Goal: Information Seeking & Learning: Find specific page/section

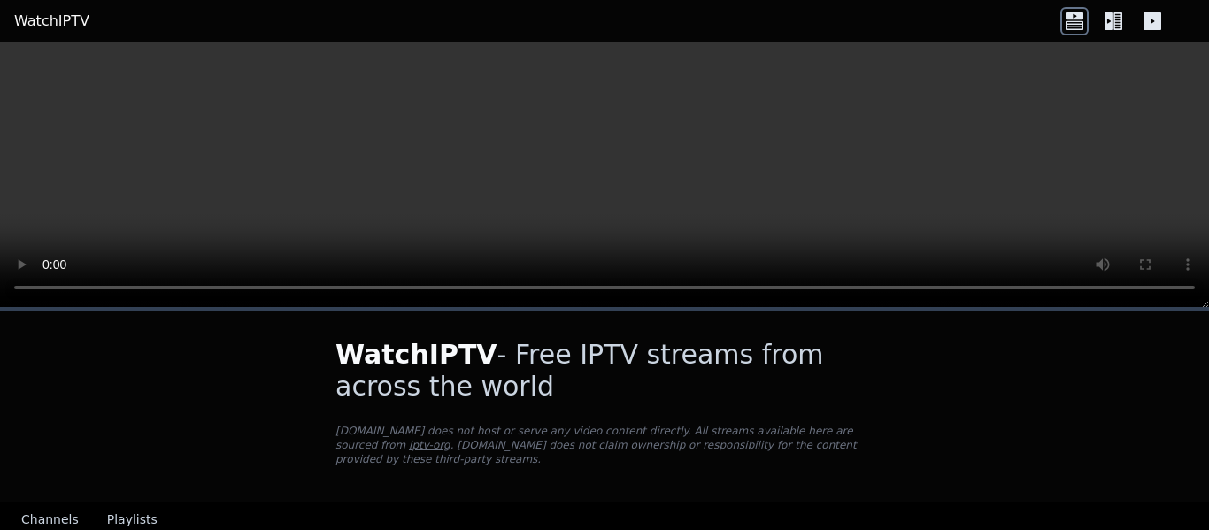
scroll to position [354, 0]
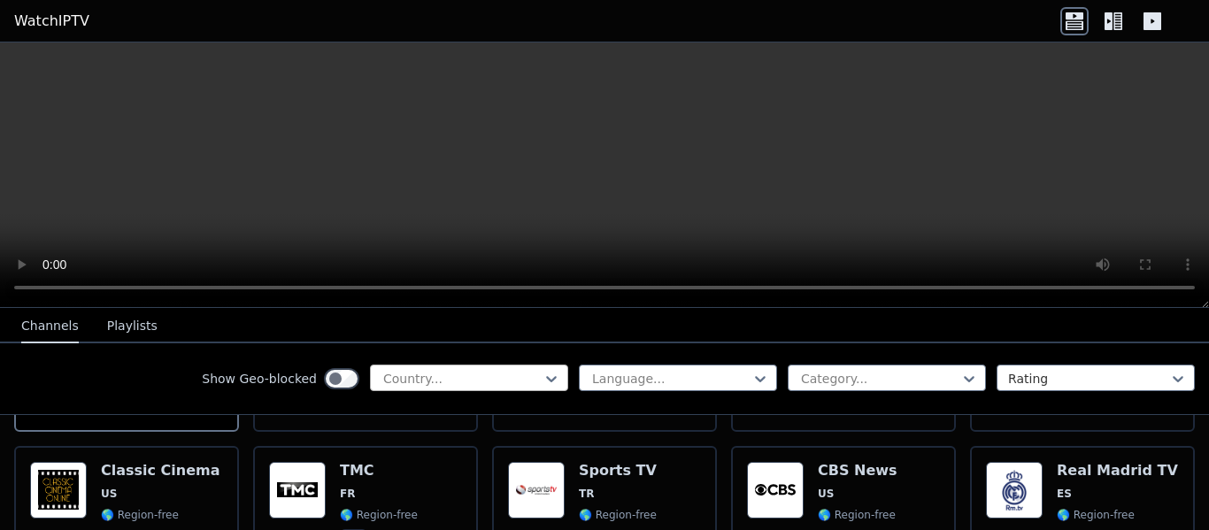
click at [485, 377] on div at bounding box center [462, 379] width 161 height 18
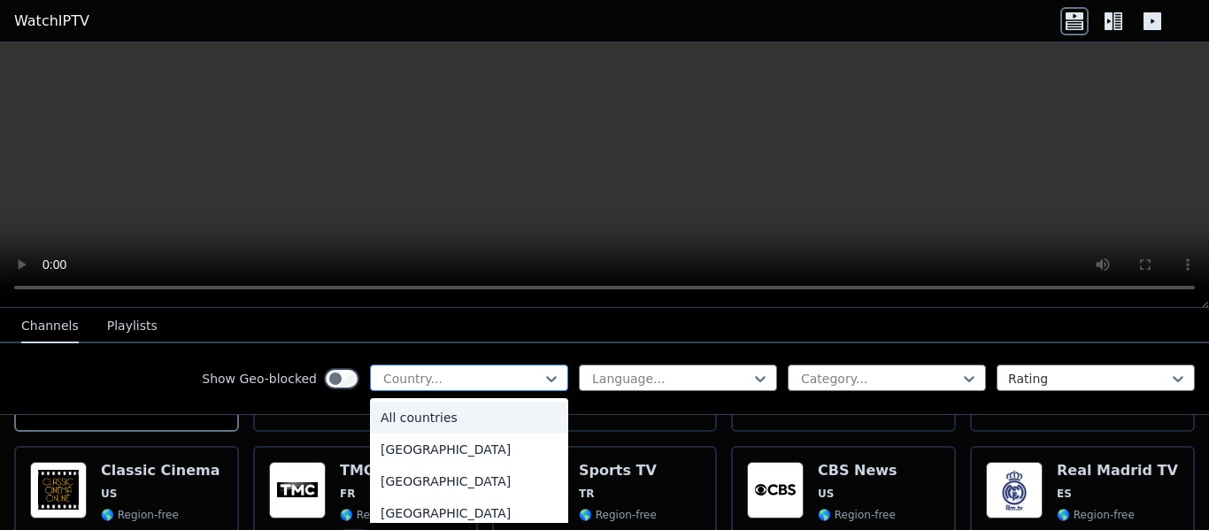
click at [459, 377] on div at bounding box center [462, 379] width 161 height 18
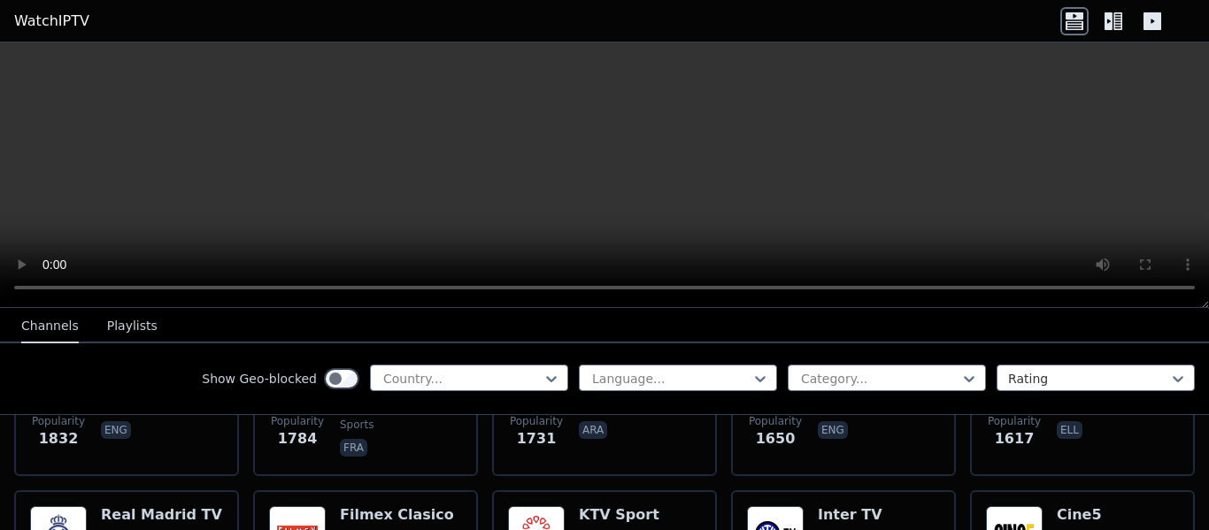
scroll to position [1416, 0]
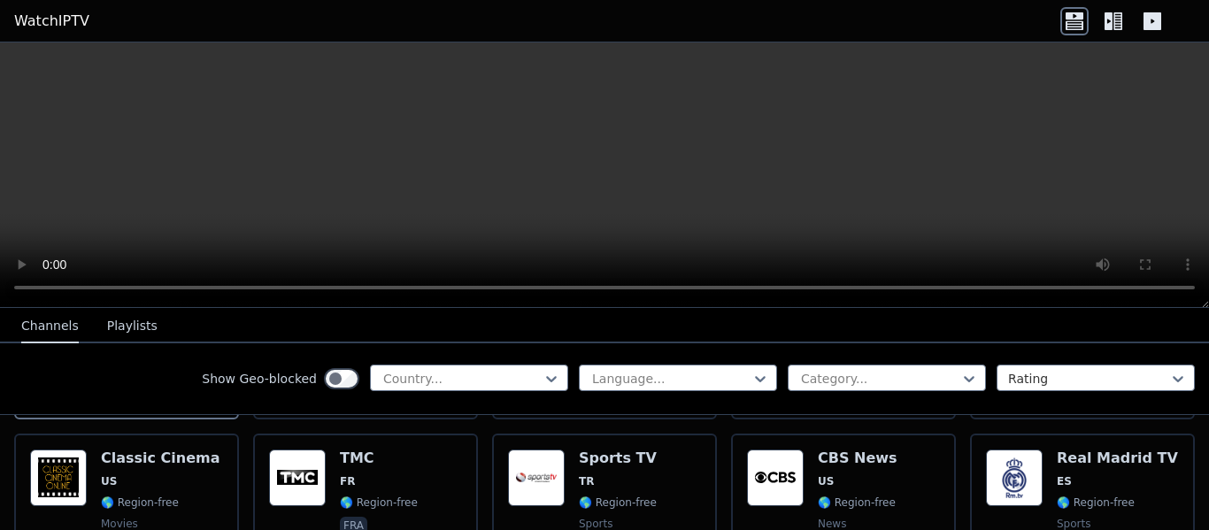
scroll to position [443, 0]
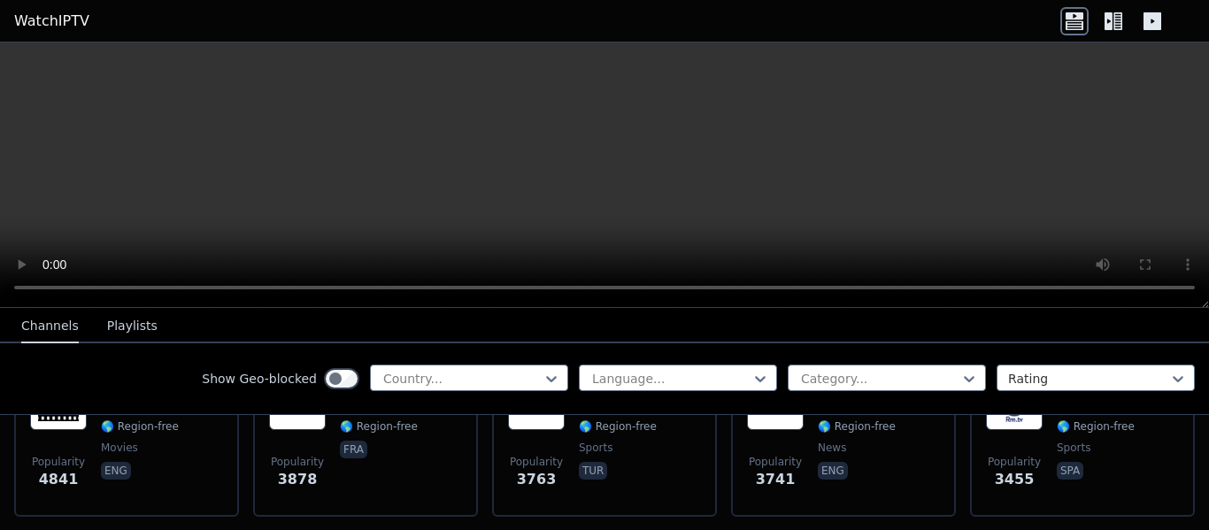
click at [1103, 18] on icon at bounding box center [1114, 21] width 28 height 28
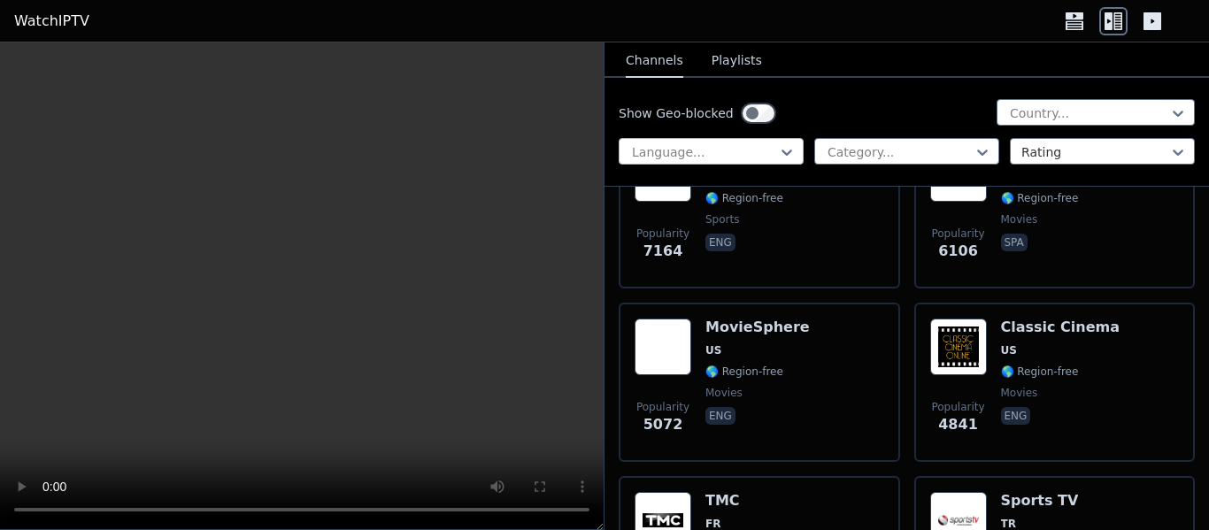
click at [736, 150] on div at bounding box center [704, 152] width 148 height 18
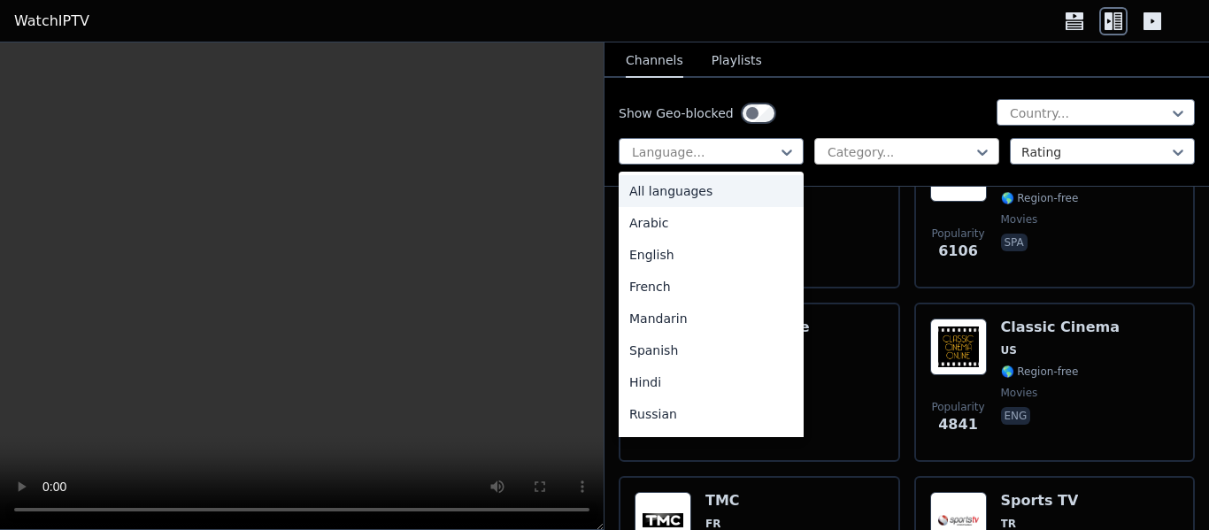
click at [891, 150] on div at bounding box center [900, 152] width 148 height 18
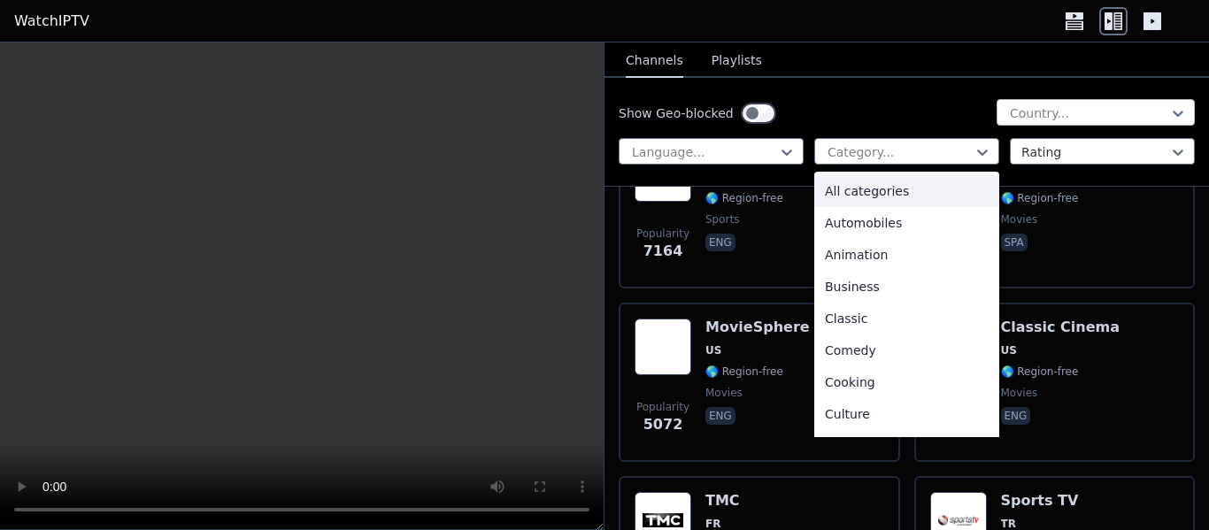
click at [1040, 118] on div at bounding box center [1088, 113] width 161 height 18
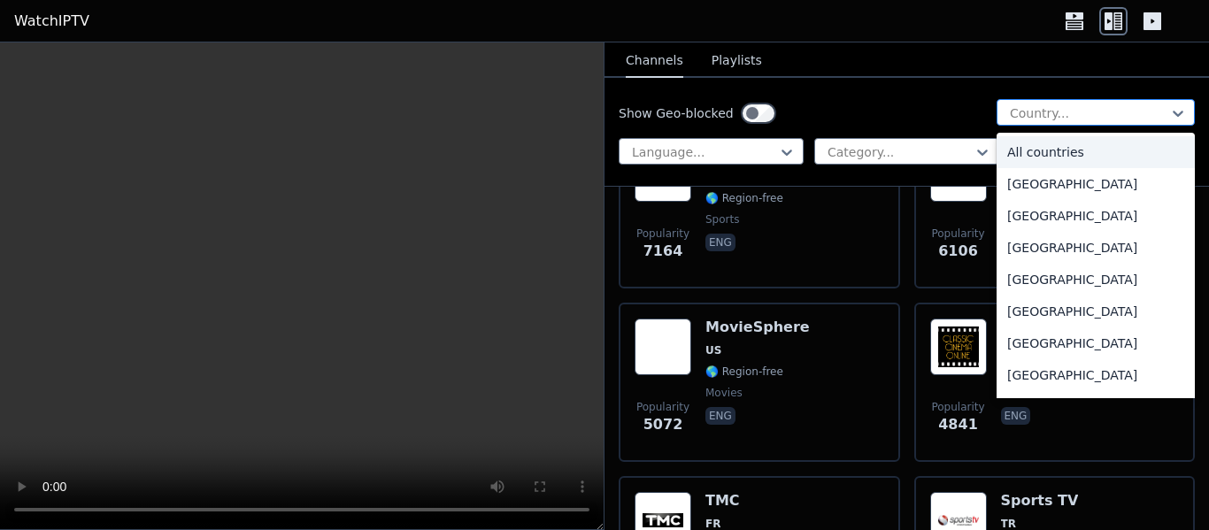
type input "*"
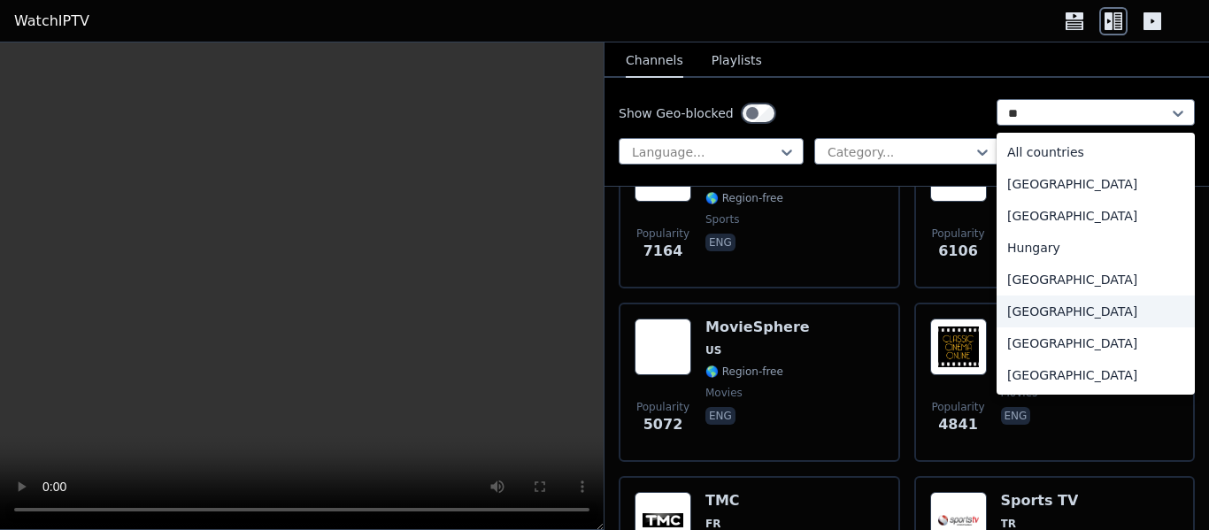
type input "***"
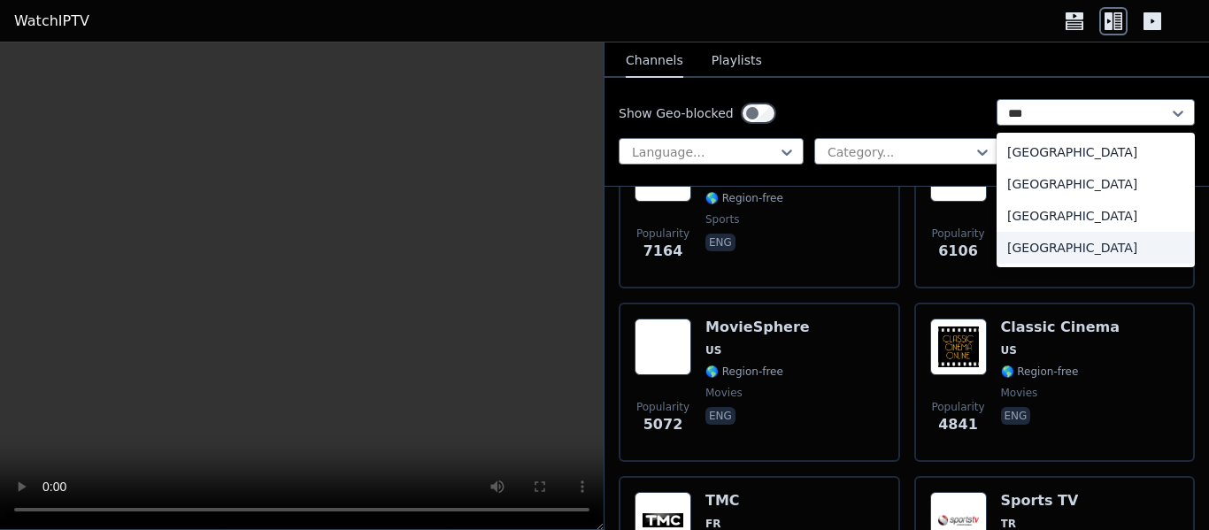
click at [1054, 252] on div "[GEOGRAPHIC_DATA]" at bounding box center [1096, 248] width 198 height 32
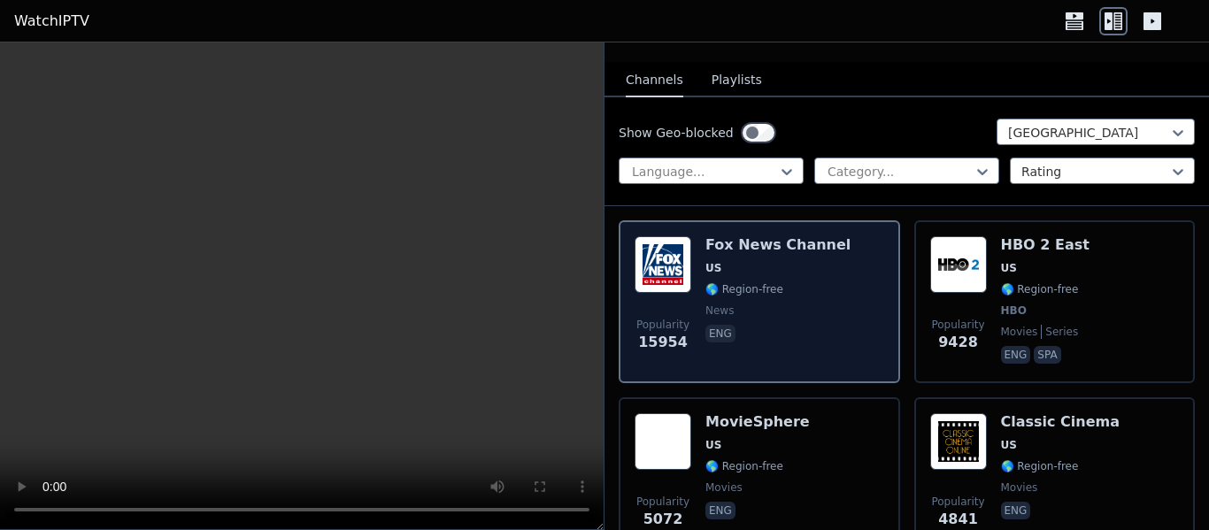
scroll to position [177, 0]
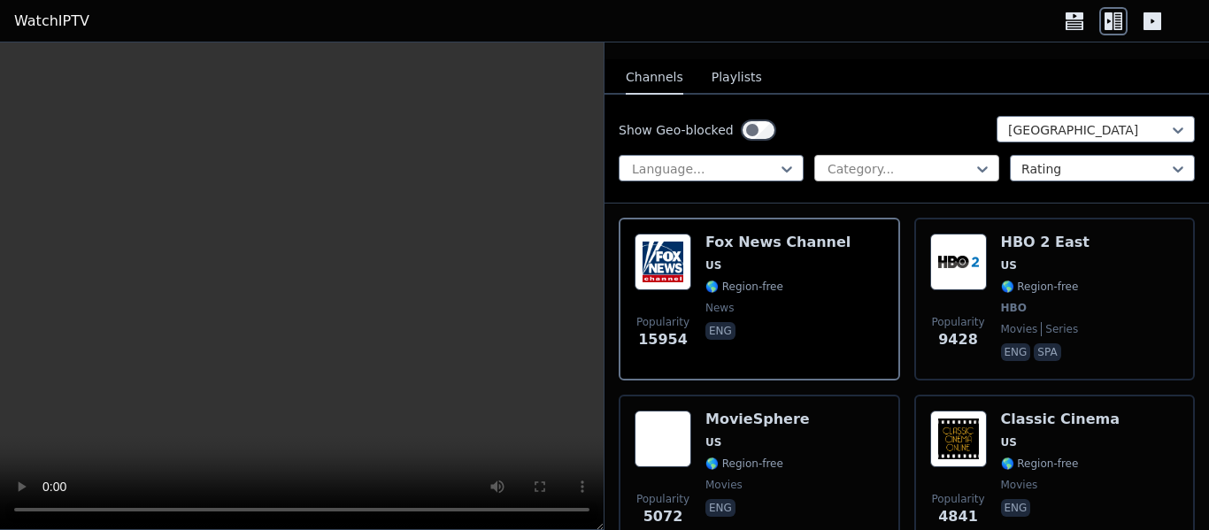
click at [889, 160] on div at bounding box center [900, 169] width 148 height 18
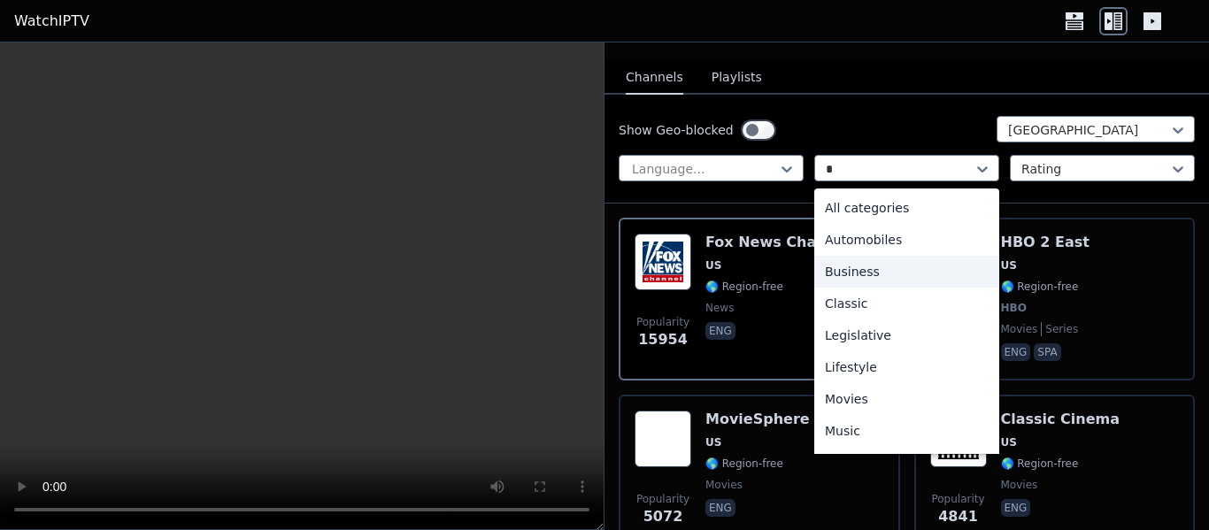
type input "**"
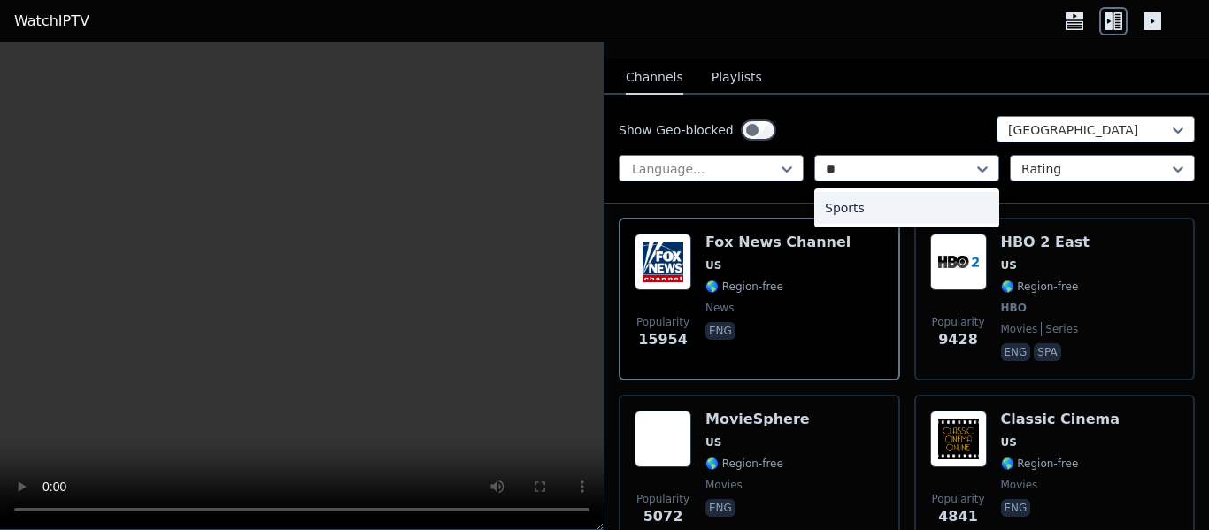
click at [889, 192] on div "Sports" at bounding box center [906, 208] width 185 height 32
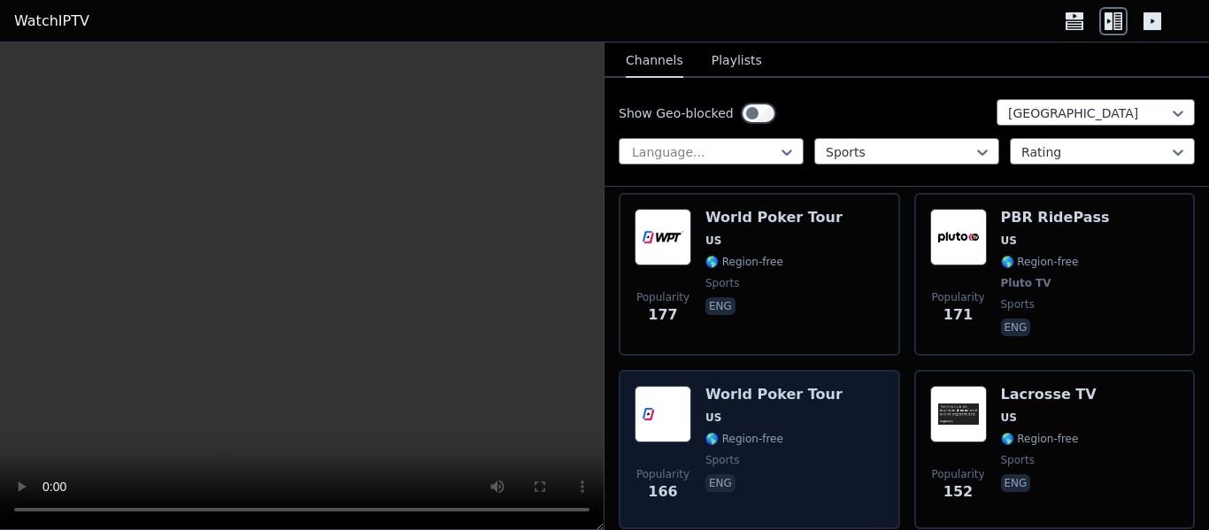
scroll to position [2007, 0]
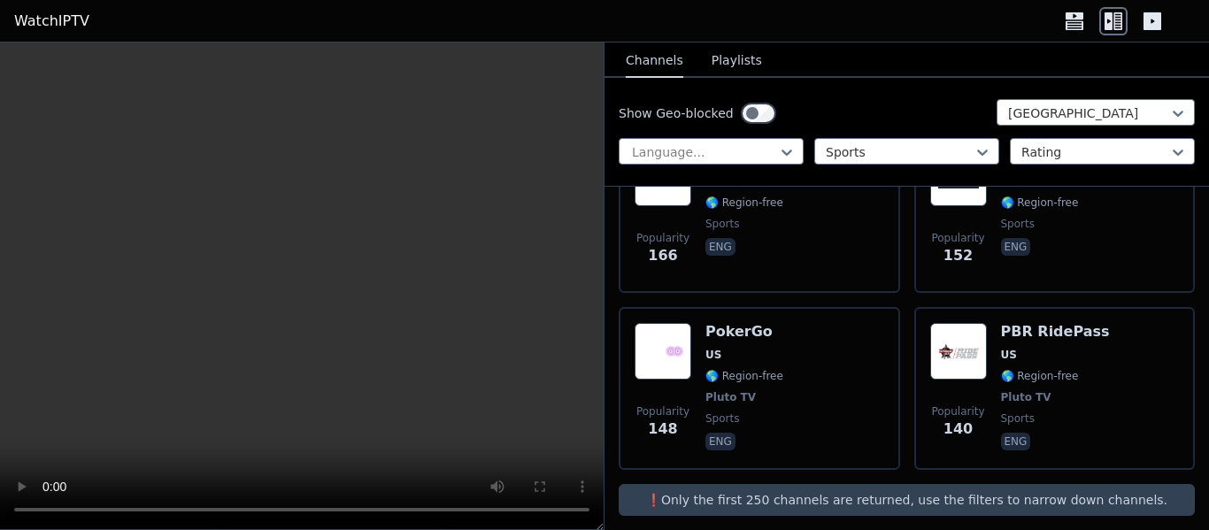
click at [948, 491] on p "❗️Only the first 250 channels are returned, use the filters to narrow down chan…" at bounding box center [907, 500] width 562 height 18
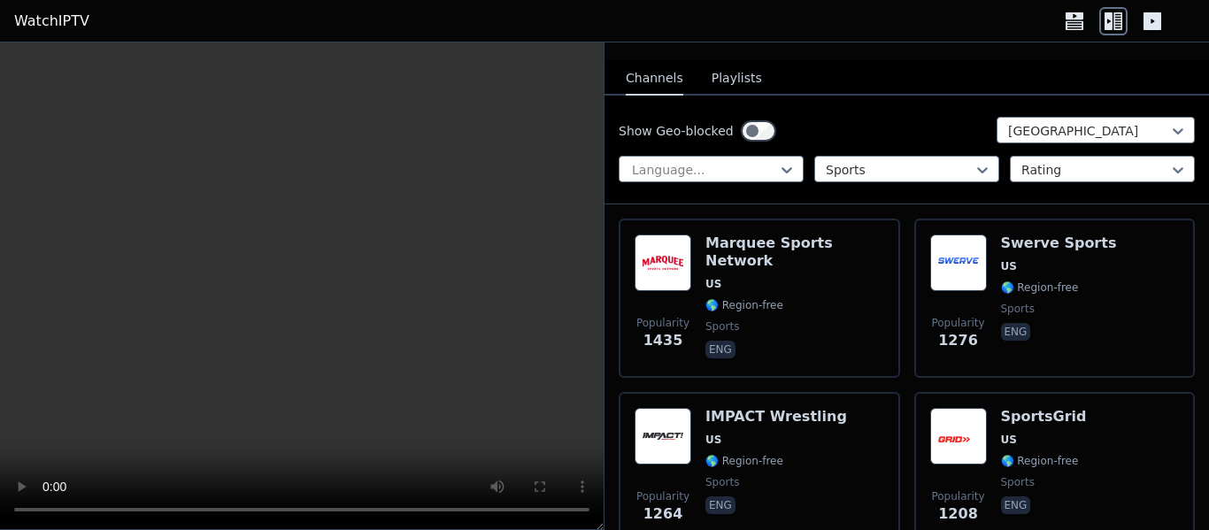
scroll to position [0, 0]
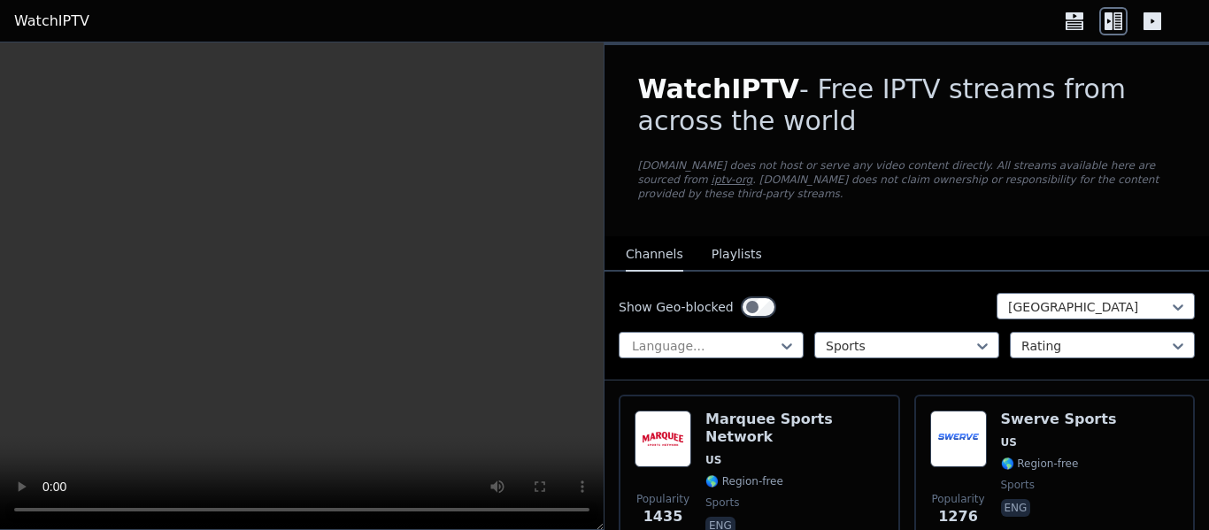
click at [753, 174] on link "iptv-org" at bounding box center [733, 180] width 42 height 12
